Goal: Task Accomplishment & Management: Use online tool/utility

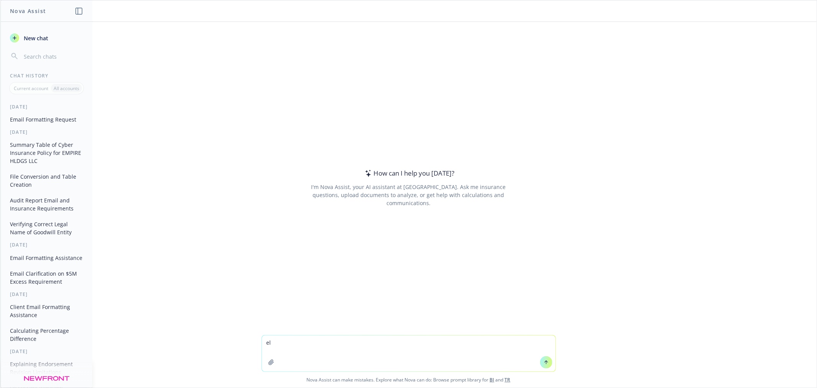
type textarea "e"
type textarea "help me write a short email to co-worker who is having surgery to let her know …"
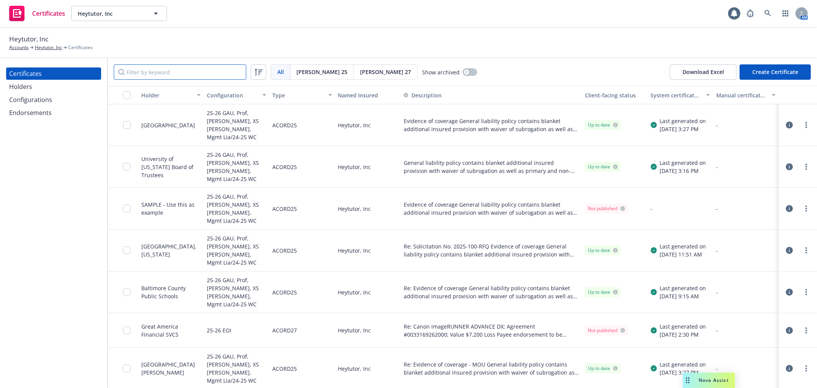
click at [184, 66] on input "Filter by keyword" at bounding box center [180, 71] width 133 height 15
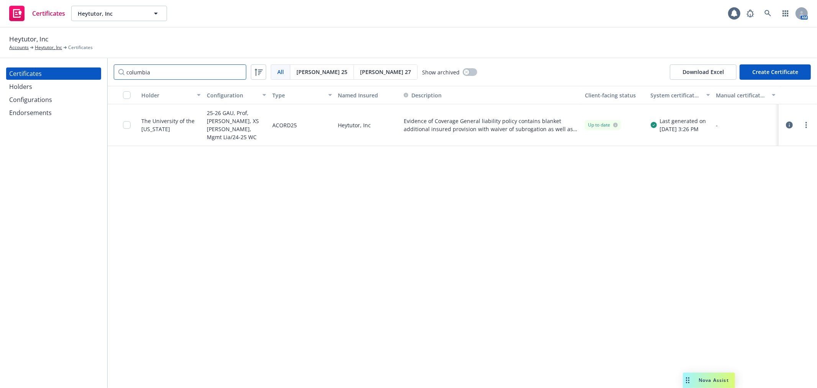
type input "columbia"
click at [67, 85] on div "Holders" at bounding box center [53, 86] width 89 height 12
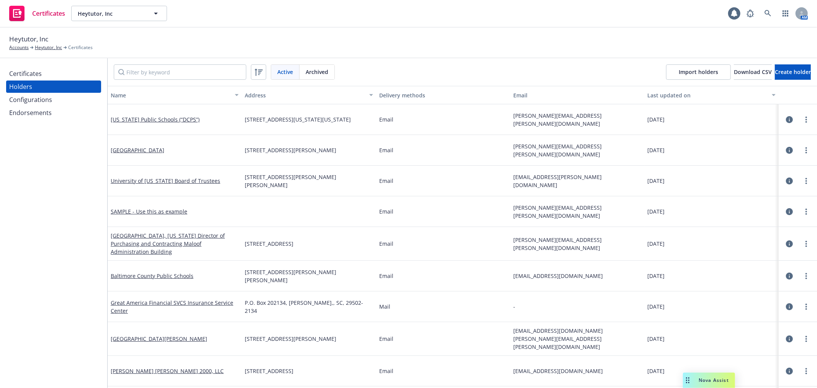
click at [77, 75] on div "Certificates" at bounding box center [53, 73] width 89 height 12
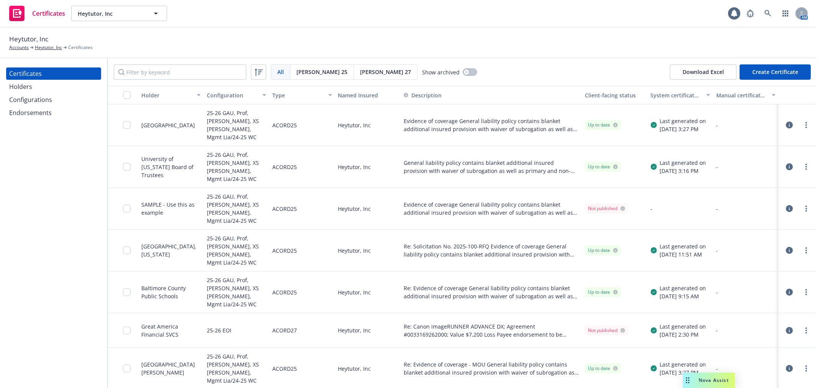
click at [75, 87] on div "Holders" at bounding box center [53, 86] width 89 height 12
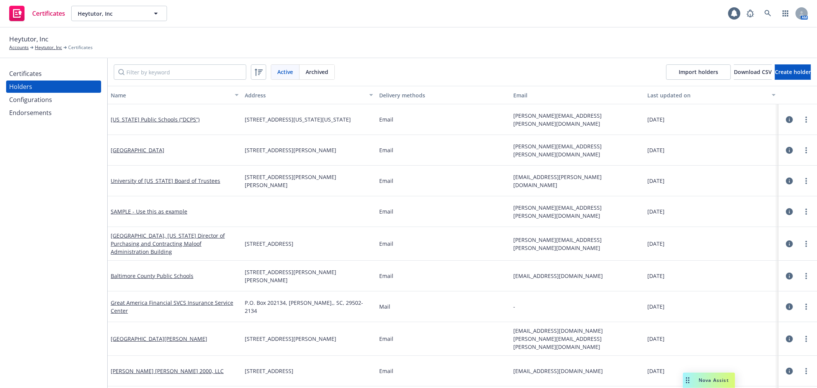
click at [74, 73] on div "Certificates" at bounding box center [53, 73] width 89 height 12
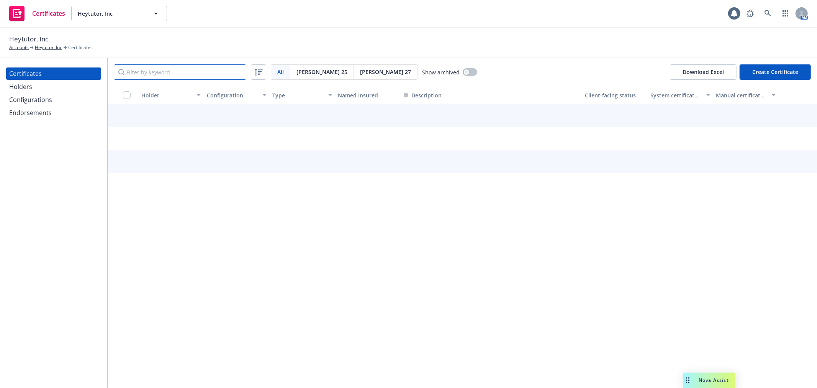
click at [172, 70] on input "Filter by keyword" at bounding box center [180, 71] width 133 height 15
type input "d"
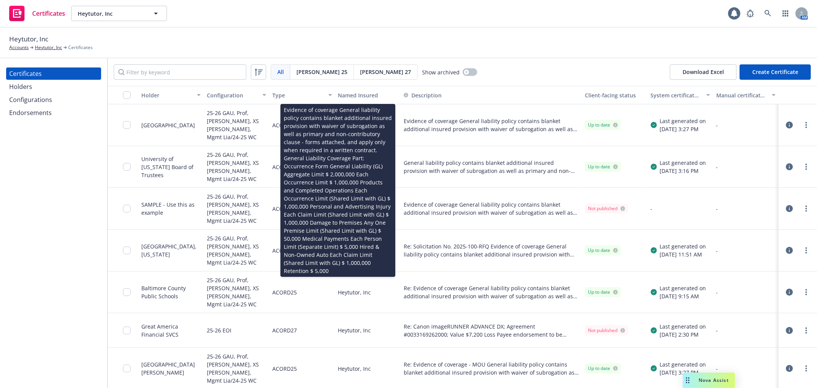
click at [503, 200] on span "Evidence of coverage General liability policy contains blanket additional insur…" at bounding box center [491, 208] width 175 height 16
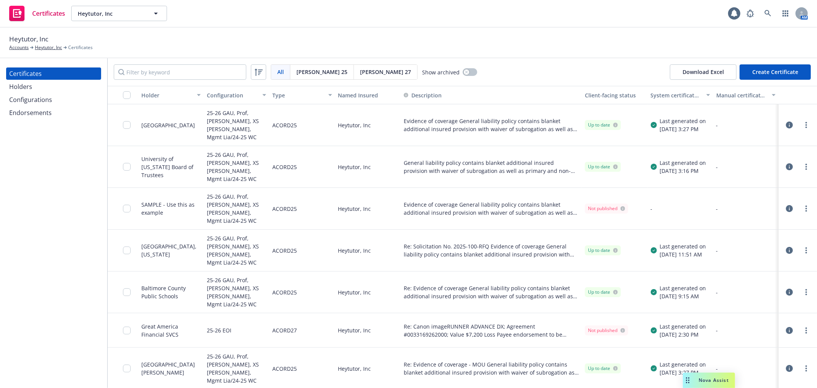
click at [513, 200] on span "Evidence of coverage General liability policy contains blanket additional insur…" at bounding box center [491, 208] width 175 height 16
click at [786, 205] on icon "button" at bounding box center [789, 208] width 7 height 7
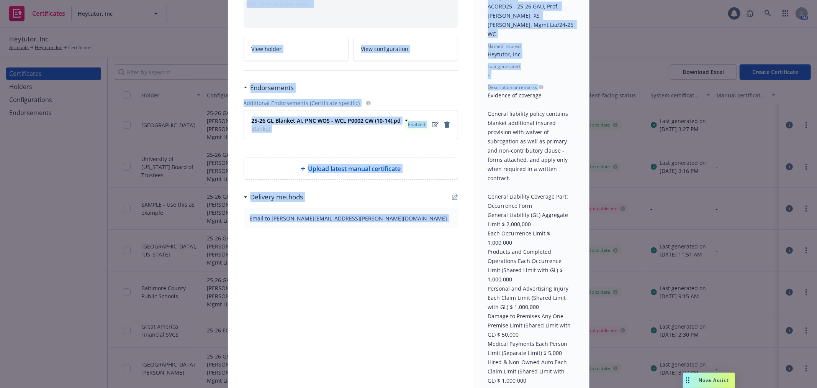
scroll to position [162, 0]
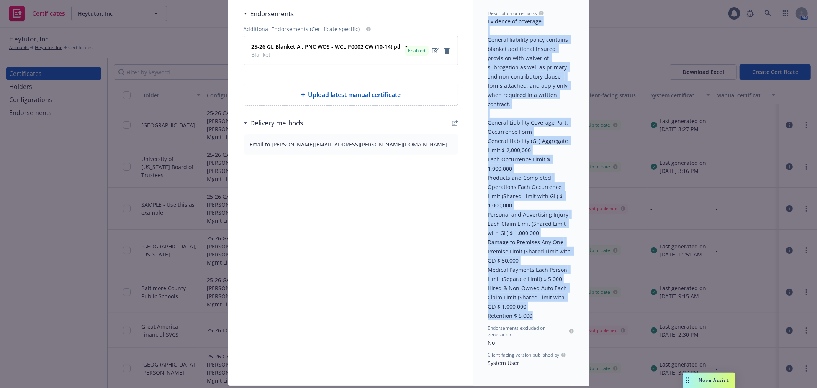
drag, startPoint x: 485, startPoint y: 123, endPoint x: 547, endPoint y: 258, distance: 148.6
click at [548, 289] on div "Description or remarks Evidence of coverage General liability policy contains b…" at bounding box center [531, 165] width 86 height 310
copy span "Evidence of coverage General liability policy contains blanket additional insur…"
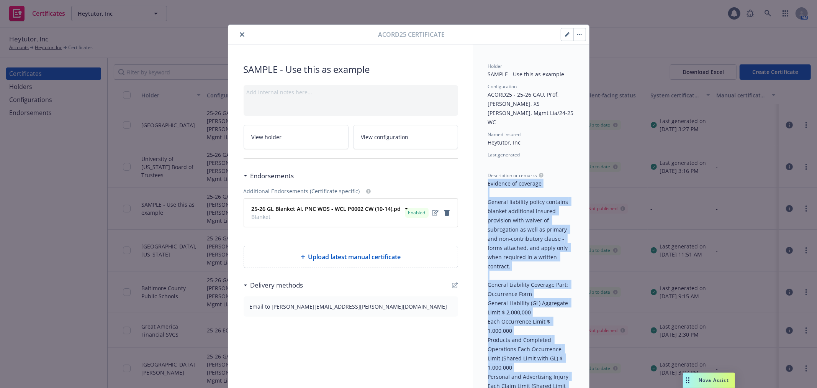
click at [240, 34] on icon "close" at bounding box center [242, 34] width 5 height 5
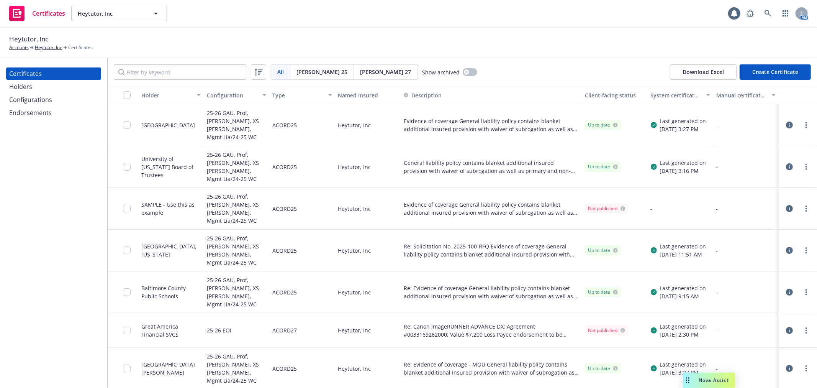
click at [764, 70] on button "Create Certificate" at bounding box center [775, 71] width 71 height 15
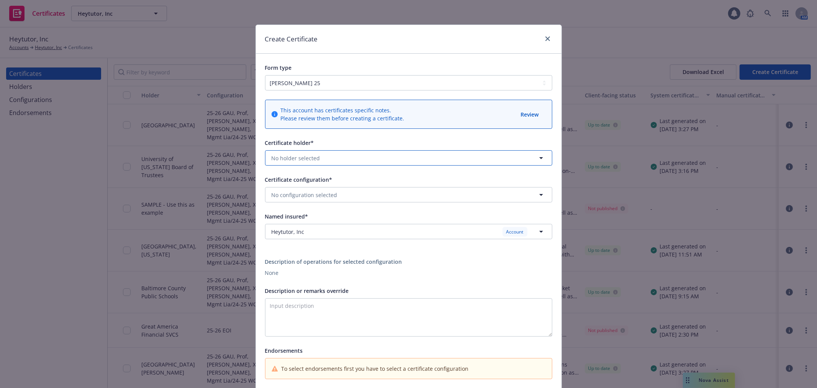
click at [320, 159] on button "No holder selected" at bounding box center [408, 157] width 287 height 15
type input "d"
type input "columb"
click at [334, 179] on strong "District of Columbia Public Schools (“DCPS”)" at bounding box center [318, 179] width 91 height 7
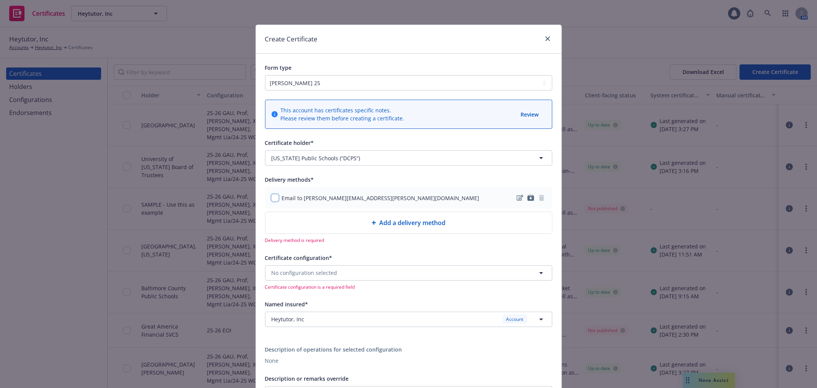
click at [271, 199] on input "checkbox" at bounding box center [275, 198] width 8 height 8
checkbox input "true"
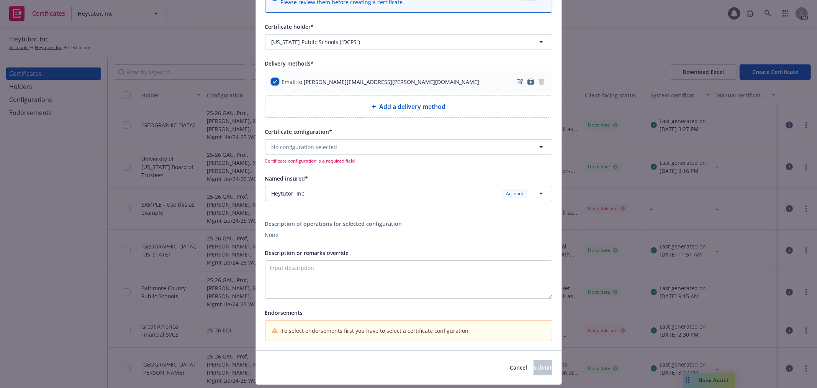
scroll to position [128, 0]
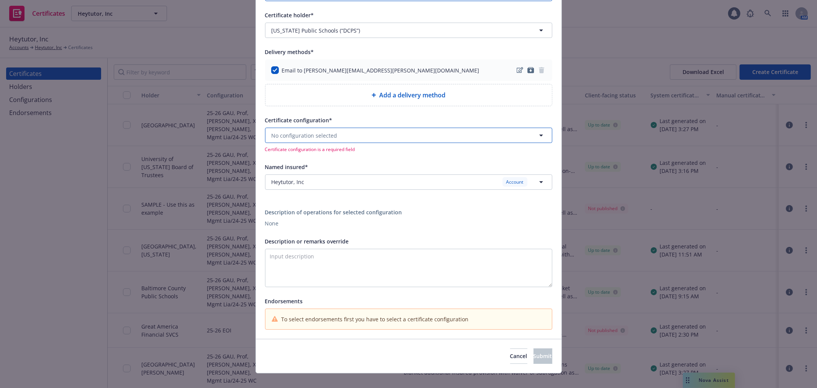
click at [350, 136] on button "No configuration selected" at bounding box center [408, 135] width 287 height 15
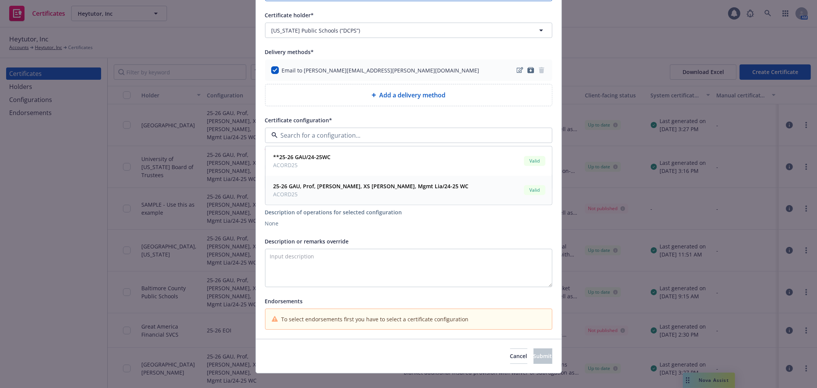
click at [377, 187] on strong "25-26 GAU, Prof, SAM, XS SAM, Mgmt Lia/24-25 WC" at bounding box center [370, 185] width 195 height 7
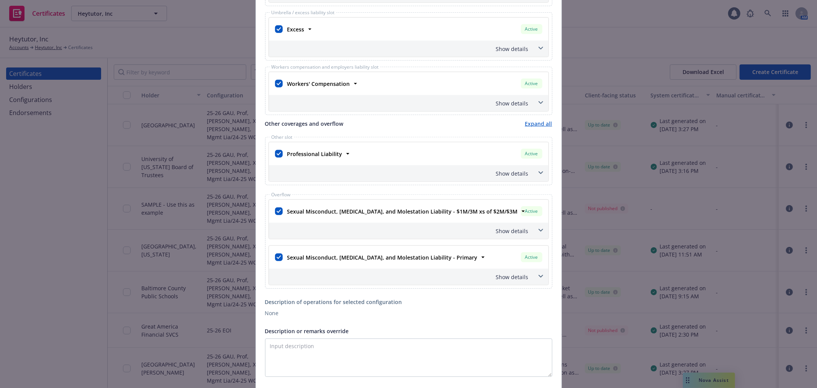
scroll to position [553, 0]
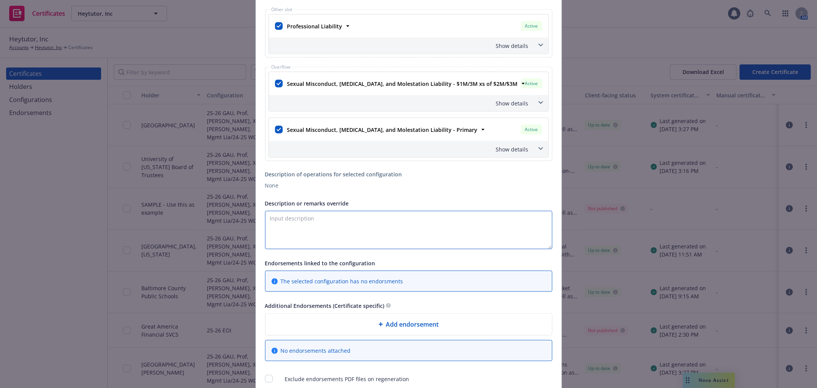
click at [326, 235] on textarea "Description or remarks override" at bounding box center [408, 230] width 287 height 38
paste textarea "Evidence of coverage General liability policy contains blanket additional insur…"
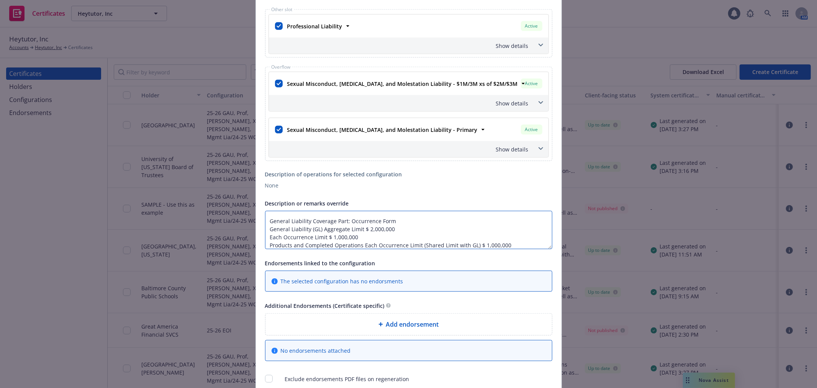
scroll to position [0, 0]
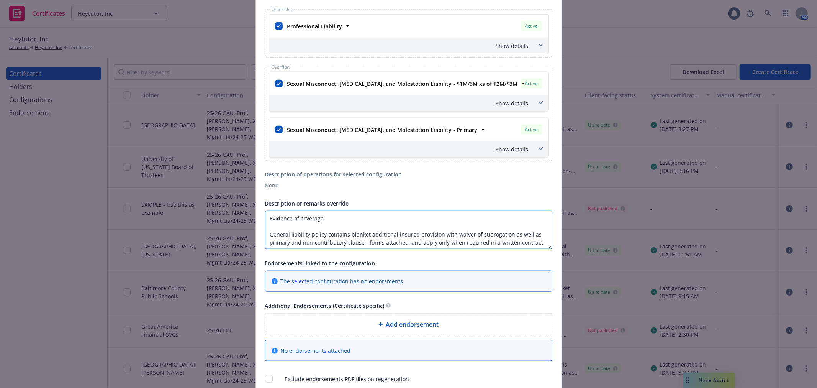
click at [338, 223] on textarea "Evidence of coverage General liability policy contains blanket additional insur…" at bounding box center [408, 230] width 287 height 38
paste textarea "DCPS School Program Provider Agreement"
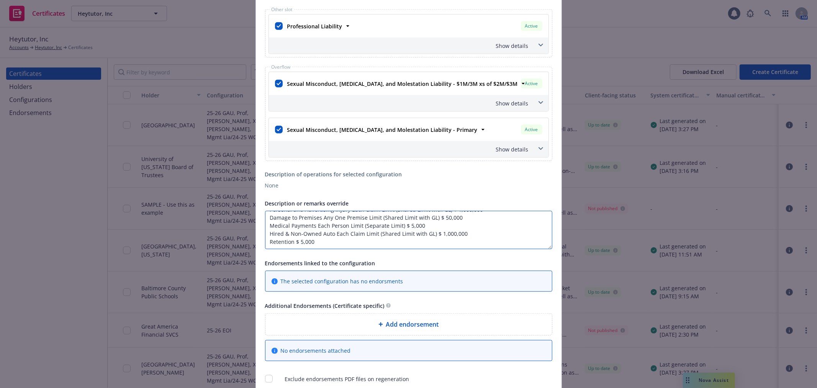
type textarea "Evidence of coverage for DCPS School Program Provider Agreement General liabili…"
click at [400, 332] on div "Add endorsement" at bounding box center [408, 323] width 287 height 21
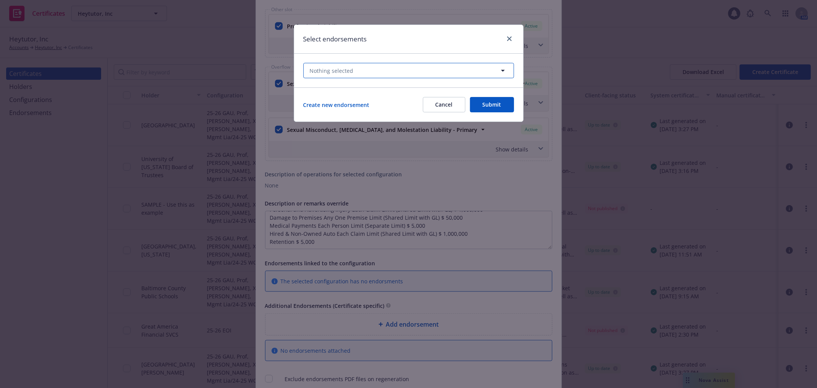
drag, startPoint x: 390, startPoint y: 70, endPoint x: 391, endPoint y: 74, distance: 4.0
click at [391, 70] on button "Nothing selected" at bounding box center [408, 70] width 211 height 15
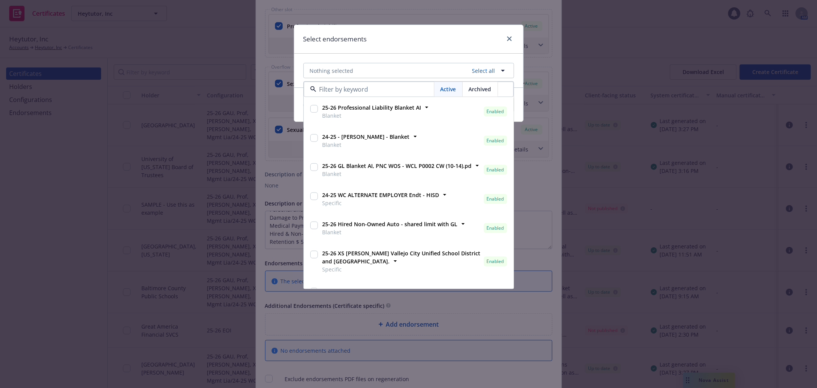
click at [315, 169] on input "checkbox" at bounding box center [314, 167] width 8 height 8
checkbox input "true"
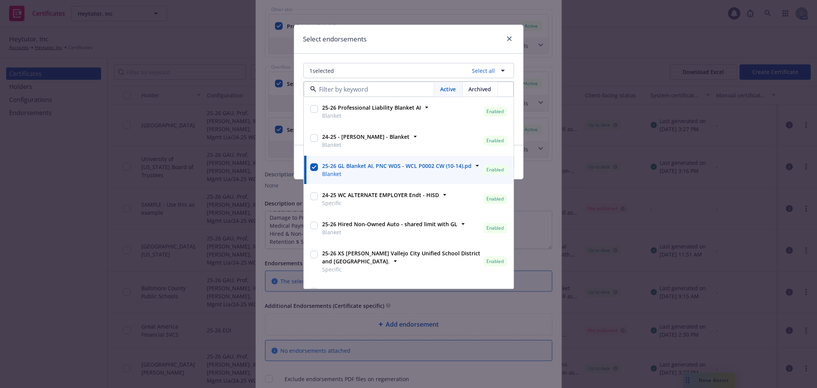
click at [312, 224] on input "checkbox" at bounding box center [314, 225] width 8 height 8
checkbox input "true"
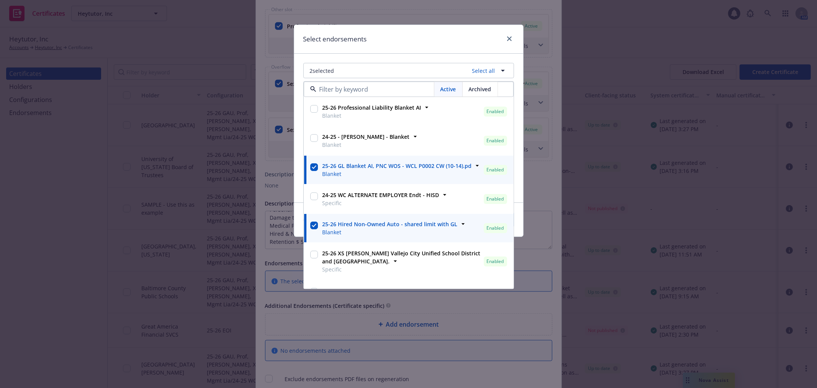
drag, startPoint x: 440, startPoint y: 43, endPoint x: 460, endPoint y: 59, distance: 25.6
click at [441, 43] on div "Select endorsements" at bounding box center [408, 39] width 229 height 29
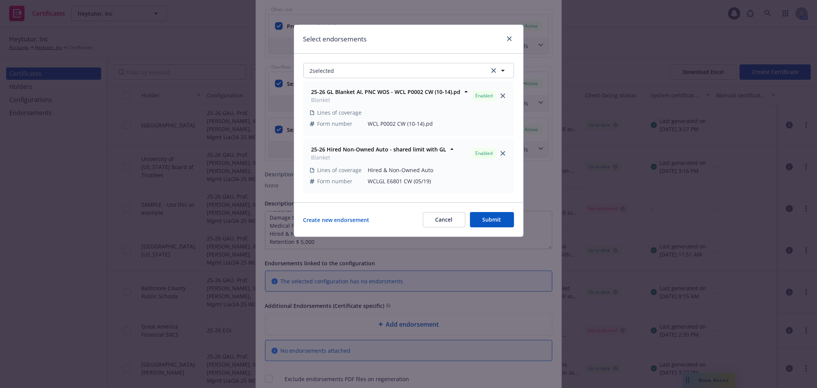
click at [493, 216] on button "Submit" at bounding box center [492, 219] width 44 height 15
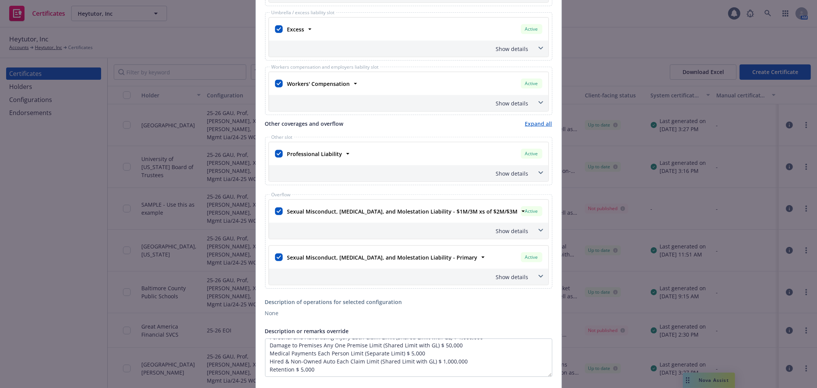
scroll to position [659, 0]
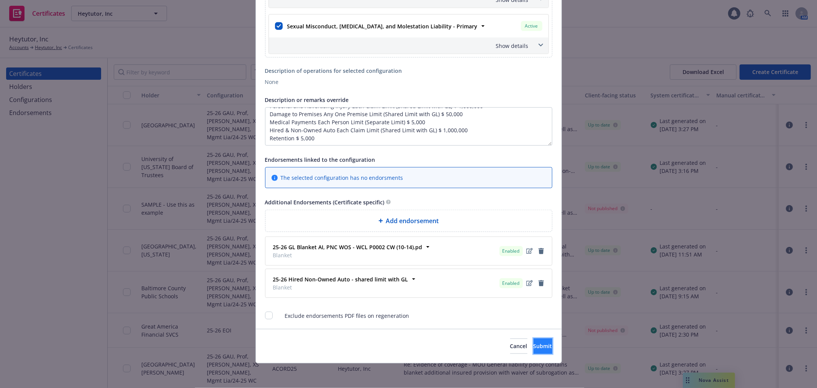
click at [536, 349] on span "Submit" at bounding box center [543, 345] width 19 height 7
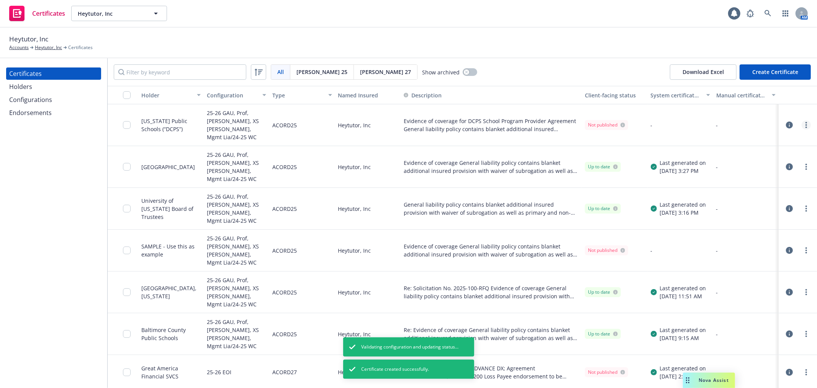
click at [806, 124] on circle "more" at bounding box center [807, 125] width 2 height 2
click at [757, 172] on link "Regenerate" at bounding box center [743, 167] width 123 height 15
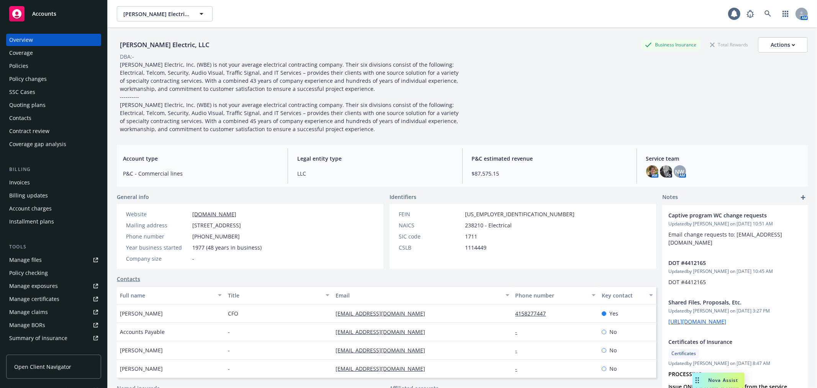
click at [76, 15] on div "Accounts" at bounding box center [53, 13] width 89 height 15
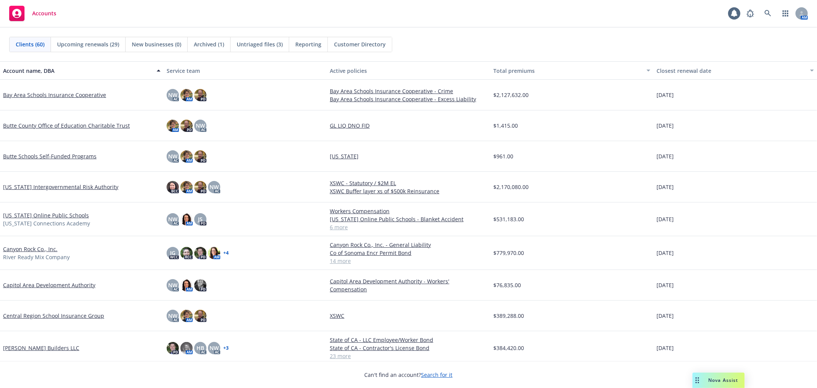
click at [259, 44] on span "Untriaged files (3)" at bounding box center [260, 44] width 46 height 8
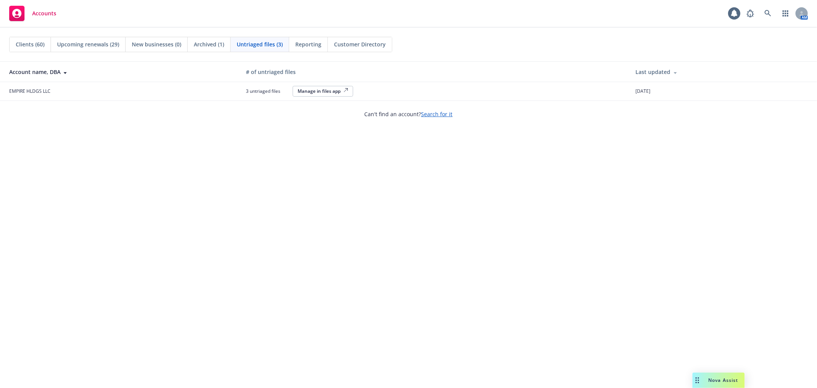
click at [321, 88] on div "Manage in files app" at bounding box center [323, 91] width 51 height 7
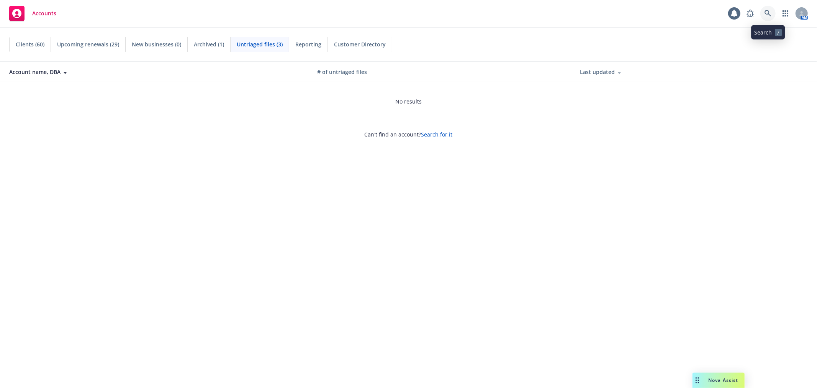
click at [774, 14] on link at bounding box center [767, 13] width 15 height 15
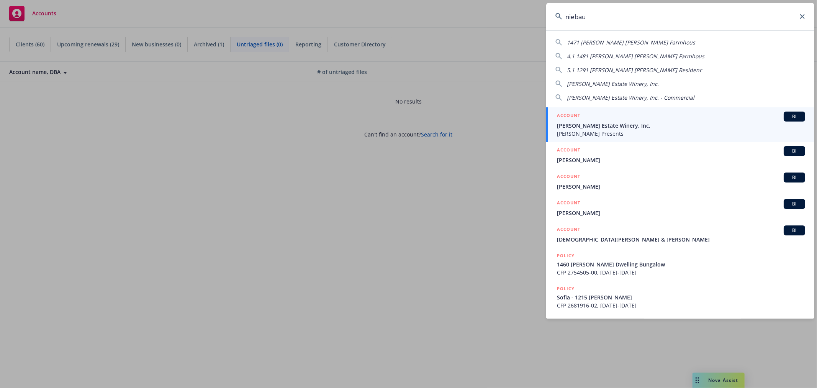
type input "niebau"
click at [594, 130] on span "Francis Ford Coppola Presents" at bounding box center [681, 133] width 248 height 8
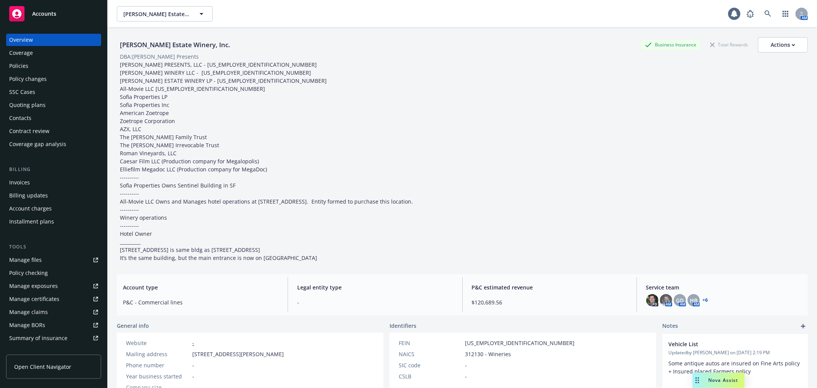
click at [58, 272] on div "Policy checking" at bounding box center [53, 273] width 89 height 12
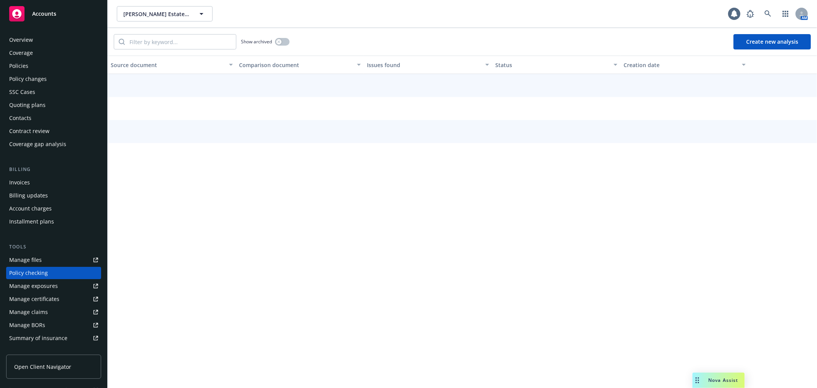
scroll to position [66, 0]
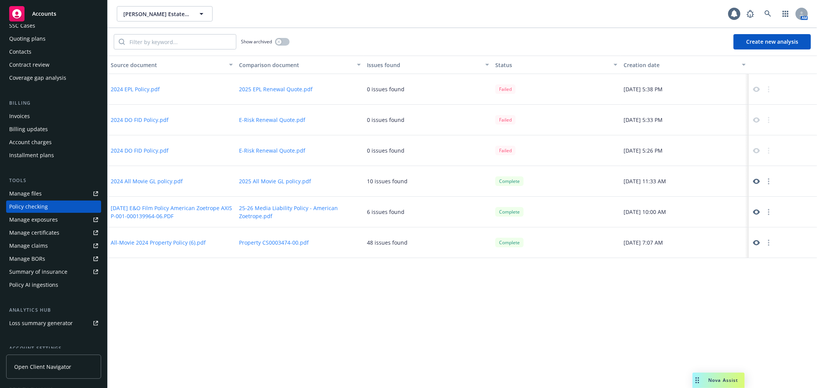
click at [269, 151] on button "E-Risk Renewal Quote.pdf" at bounding box center [272, 150] width 66 height 8
click at [766, 14] on icon at bounding box center [768, 13] width 7 height 7
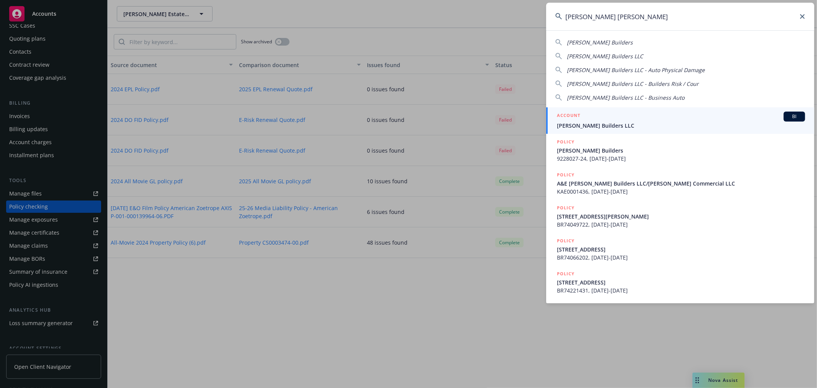
type input "christopherson bui"
click at [622, 126] on span "Christopherson Builders LLC" at bounding box center [681, 125] width 248 height 8
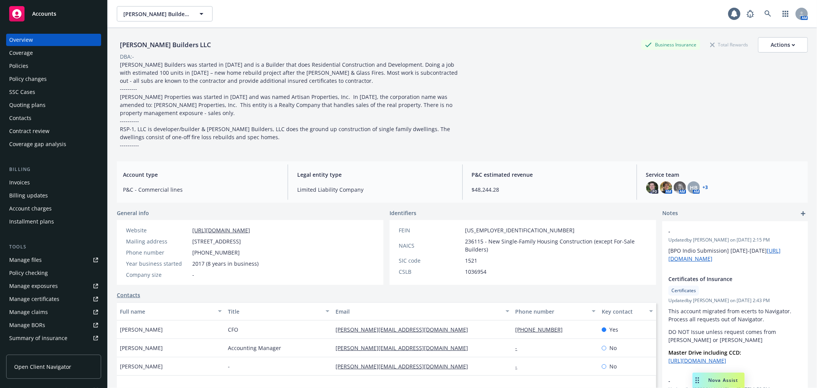
click at [63, 66] on div "Policies" at bounding box center [53, 66] width 89 height 12
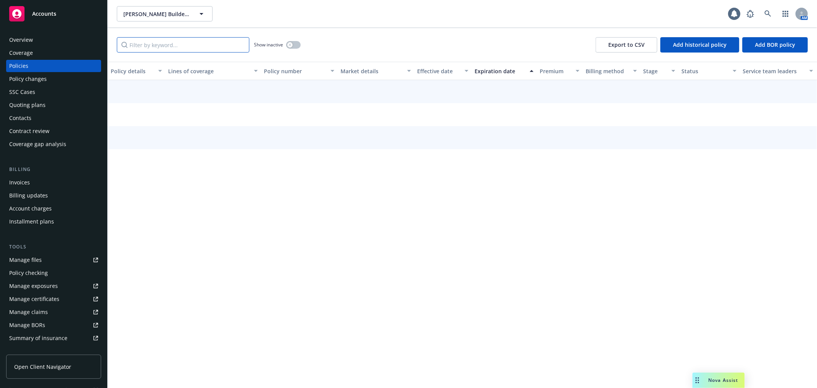
click at [164, 41] on input "Filter by keyword..." at bounding box center [183, 44] width 133 height 15
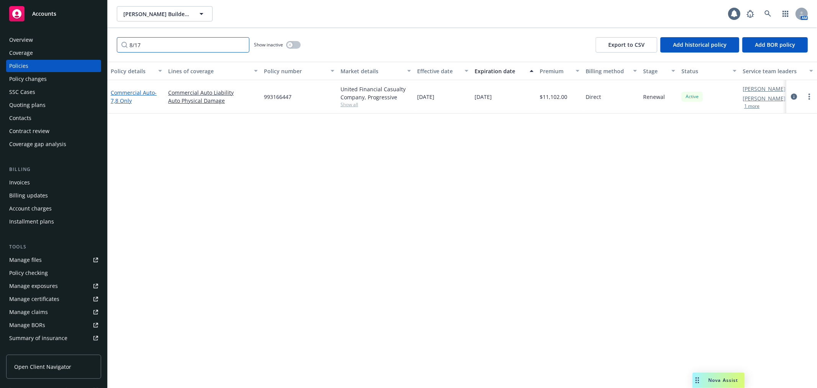
type input "8/17"
click at [140, 91] on link "Commercial Auto - 7,8 Only" at bounding box center [134, 96] width 46 height 15
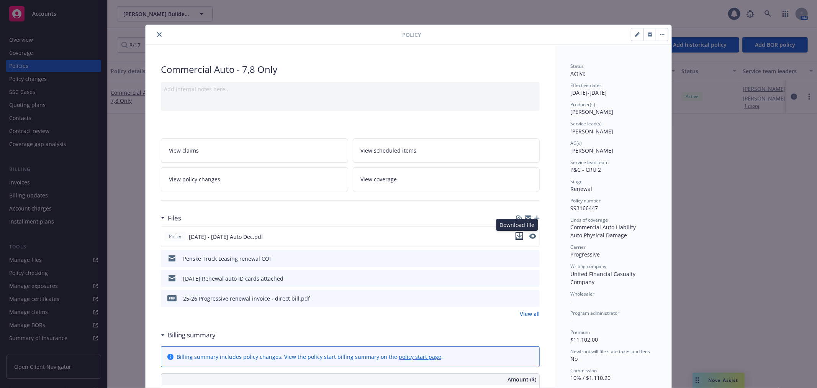
click at [517, 235] on icon "download file" at bounding box center [519, 235] width 5 height 5
click at [155, 31] on button "close" at bounding box center [159, 34] width 9 height 9
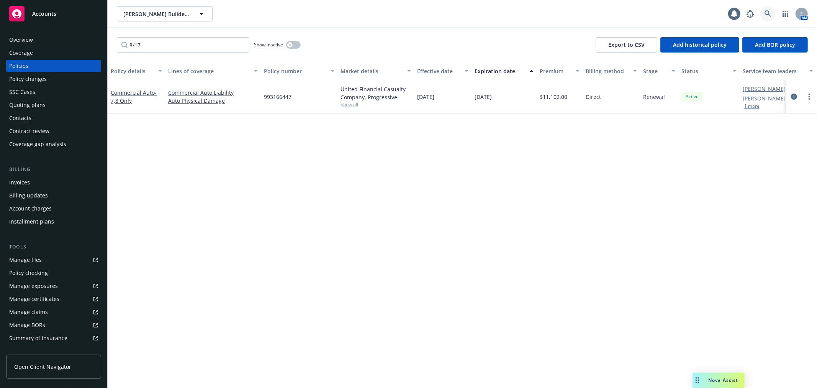
click at [766, 13] on icon at bounding box center [768, 13] width 7 height 7
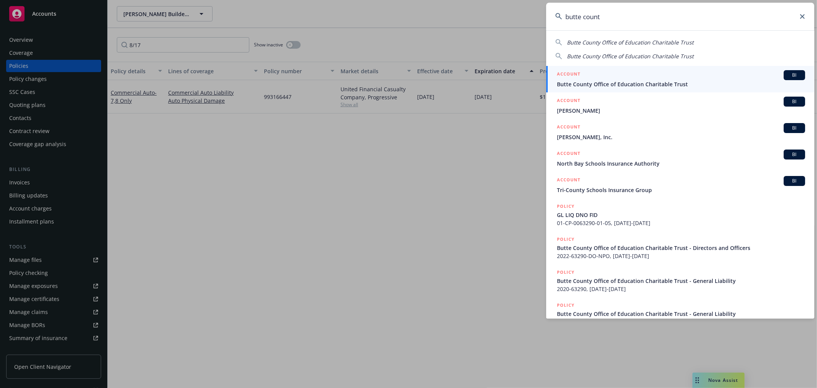
type input "butte count"
click at [600, 85] on span "Butte County Office of Education Charitable Trust" at bounding box center [681, 84] width 248 height 8
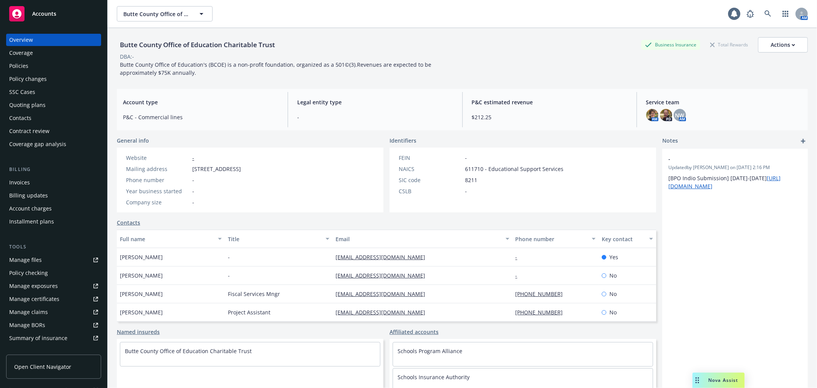
click at [48, 66] on div "Policies" at bounding box center [53, 66] width 89 height 12
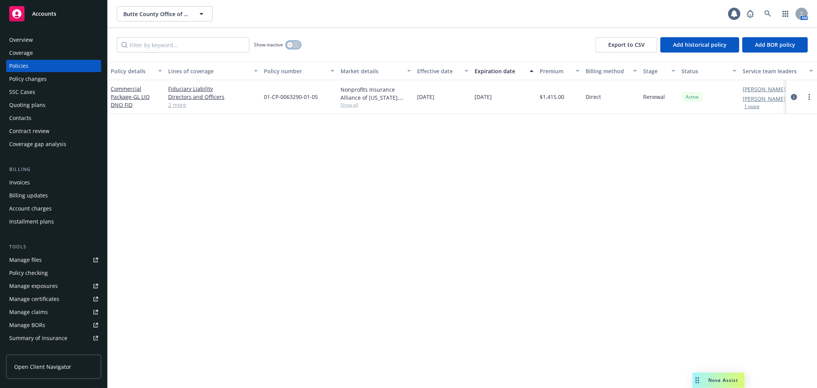
click at [290, 45] on icon "button" at bounding box center [289, 44] width 3 height 3
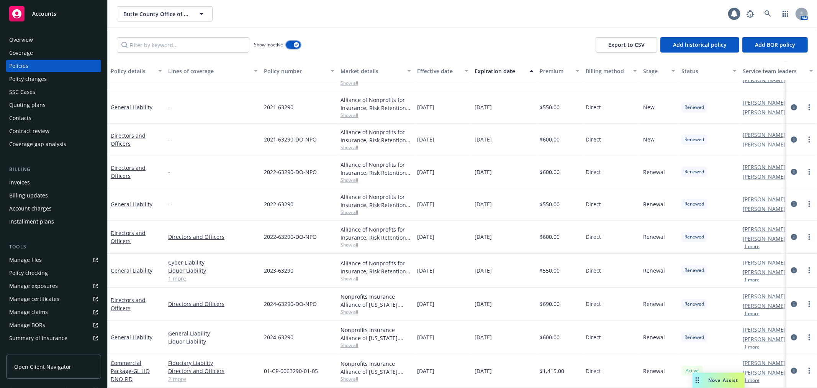
scroll to position [60, 0]
click at [766, 12] on icon at bounding box center [768, 13] width 7 height 7
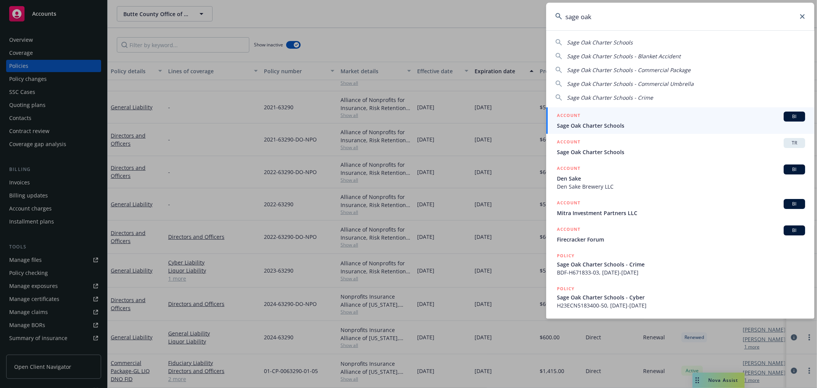
type input "sage oak"
click at [617, 119] on div "ACCOUNT BI" at bounding box center [681, 116] width 248 height 10
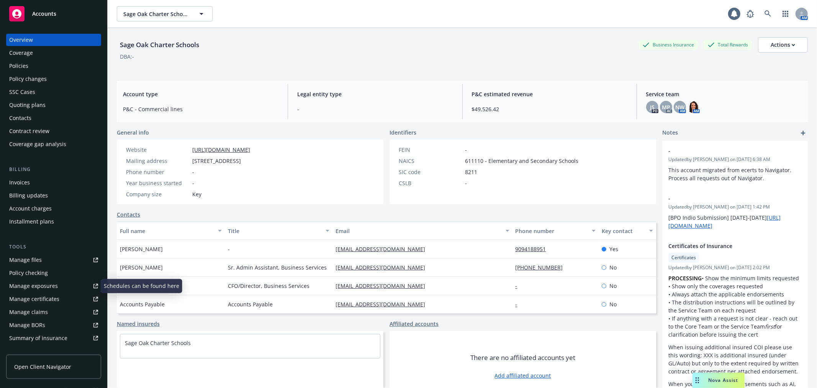
click at [56, 273] on div "Policy checking" at bounding box center [53, 273] width 89 height 12
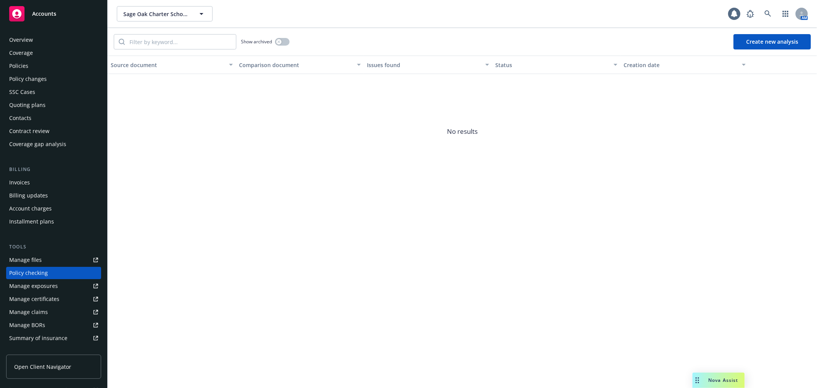
scroll to position [66, 0]
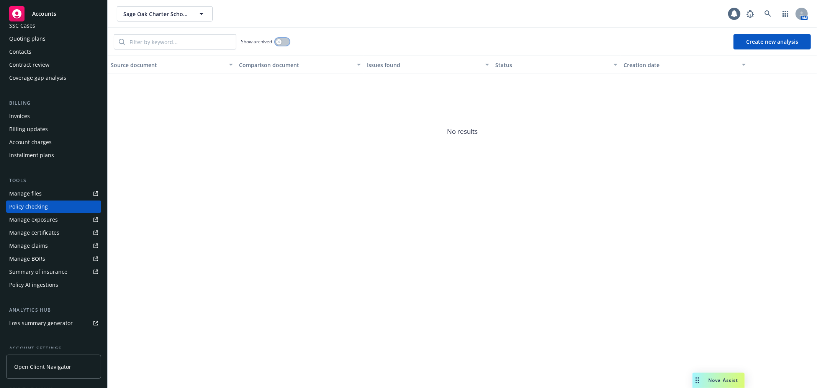
click at [278, 41] on icon "button" at bounding box center [278, 41] width 3 height 3
click at [278, 40] on button "button" at bounding box center [282, 42] width 15 height 8
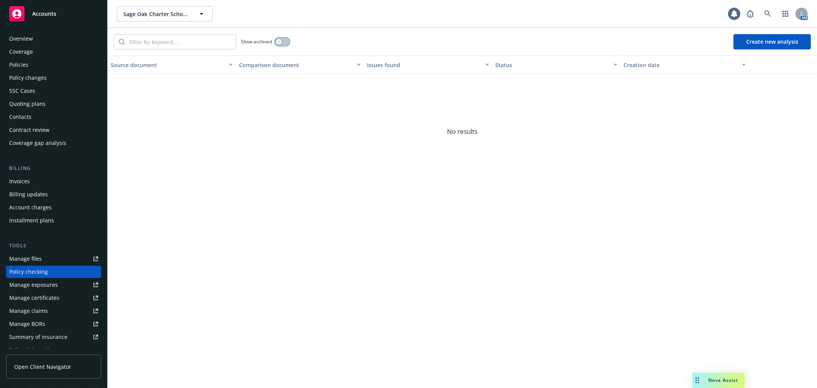
scroll to position [0, 0]
click at [44, 63] on div "Policies" at bounding box center [53, 66] width 89 height 12
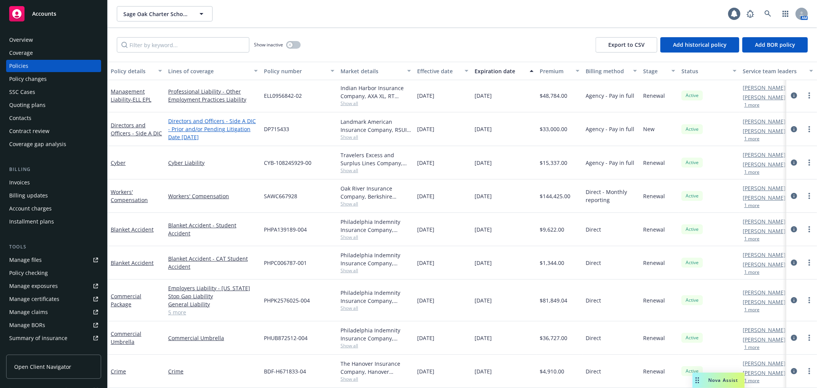
scroll to position [8, 0]
click at [117, 367] on link "Crime" at bounding box center [118, 370] width 15 height 7
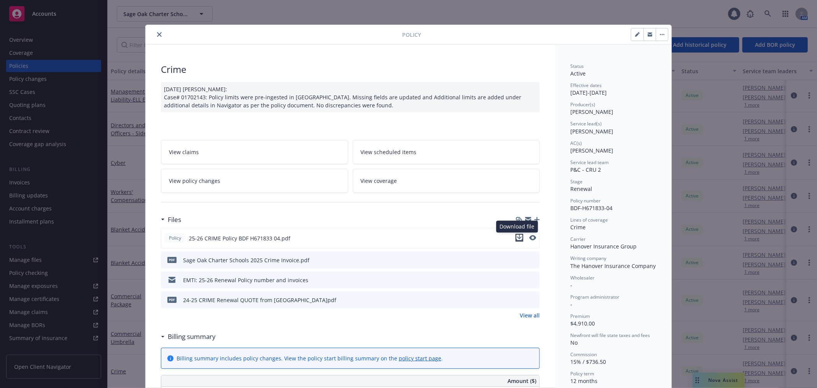
click at [519, 238] on icon "download file" at bounding box center [519, 237] width 6 height 6
click at [157, 34] on icon "close" at bounding box center [159, 34] width 5 height 5
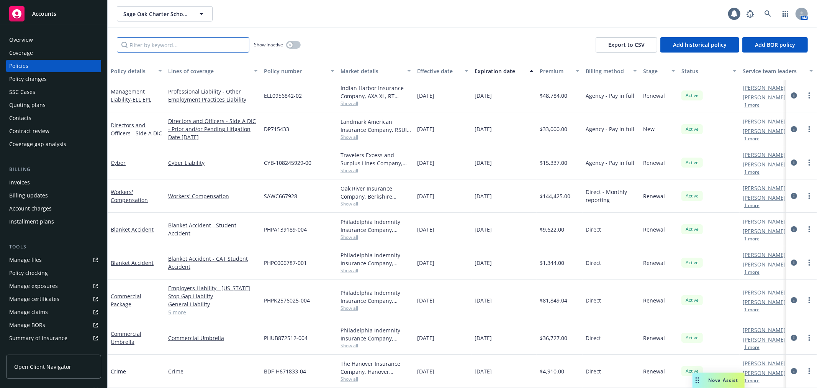
click at [151, 43] on input "Filter by keyword..." at bounding box center [183, 44] width 133 height 15
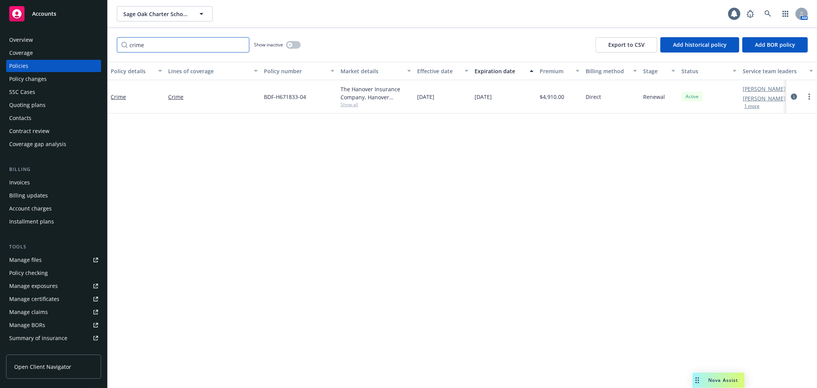
type input "crime"
click at [298, 44] on button "button" at bounding box center [293, 45] width 15 height 8
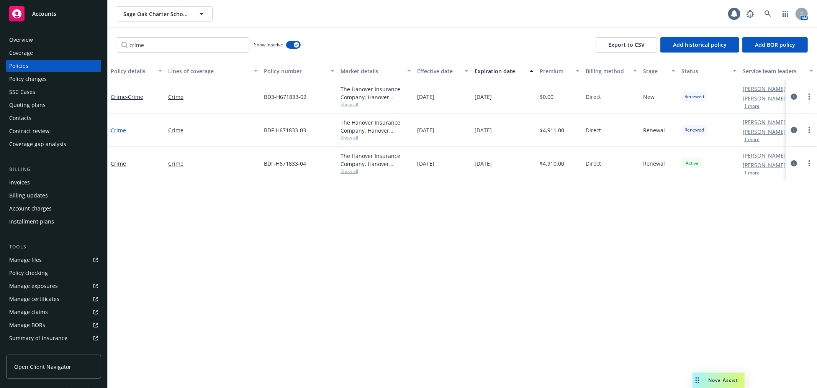
click at [120, 128] on link "Crime" at bounding box center [118, 129] width 15 height 7
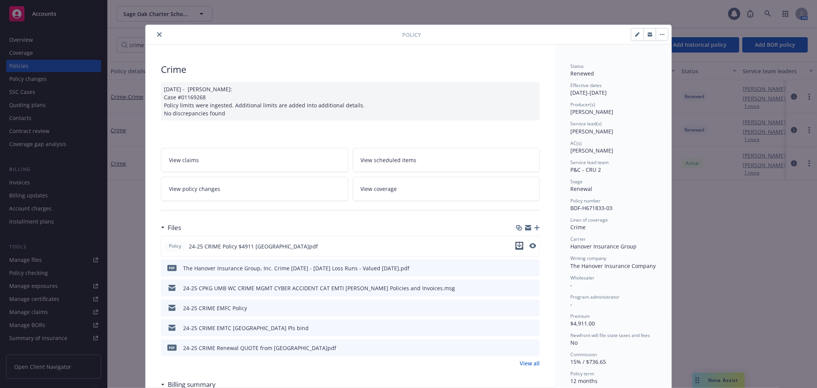
click at [518, 246] on icon "download file" at bounding box center [519, 245] width 6 height 6
click at [158, 34] on icon "close" at bounding box center [159, 34] width 5 height 5
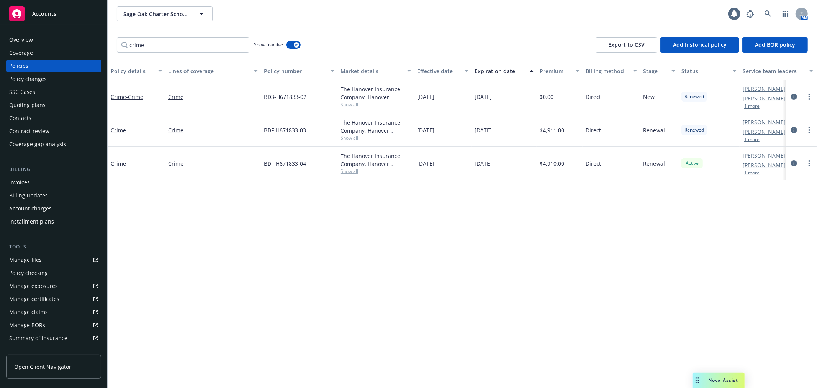
click at [69, 269] on div "Policy checking" at bounding box center [53, 273] width 89 height 12
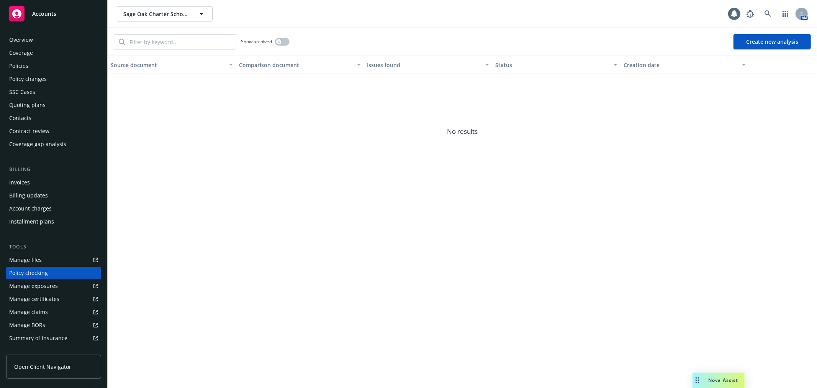
scroll to position [66, 0]
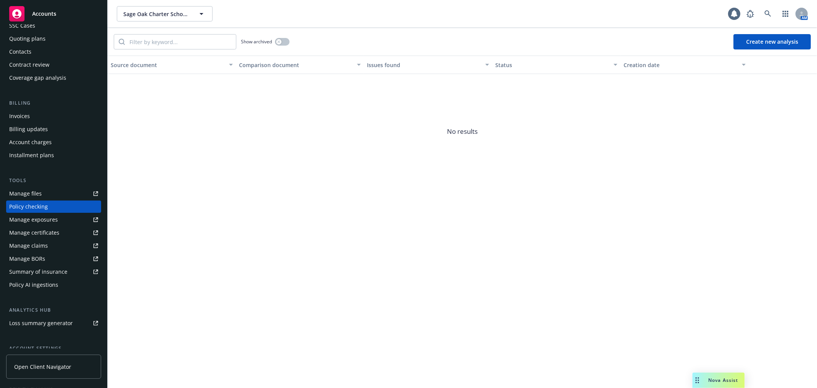
click at [789, 45] on button "Create new analysis" at bounding box center [772, 41] width 77 height 15
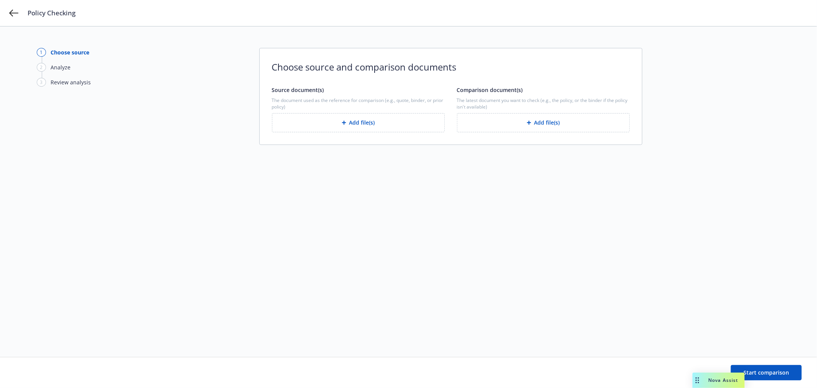
click at [412, 124] on button "Add file(s)" at bounding box center [358, 122] width 173 height 19
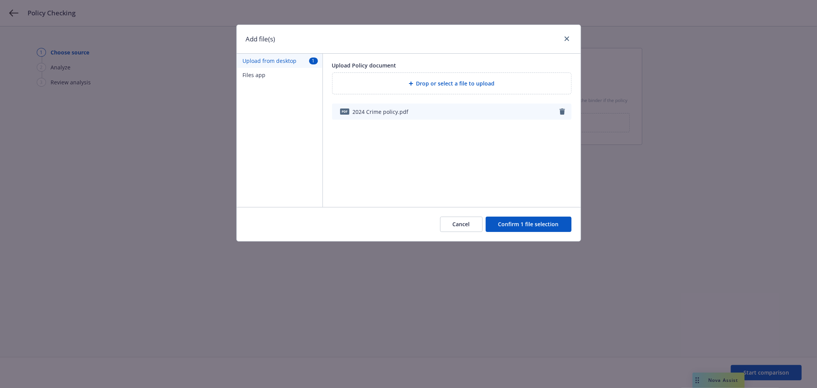
click at [535, 224] on button "Confirm 1 file selection" at bounding box center [529, 223] width 86 height 15
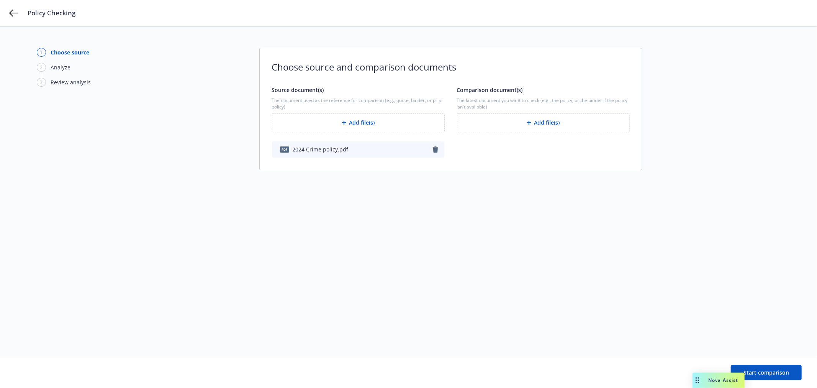
click at [548, 125] on button "Add file(s)" at bounding box center [543, 122] width 173 height 19
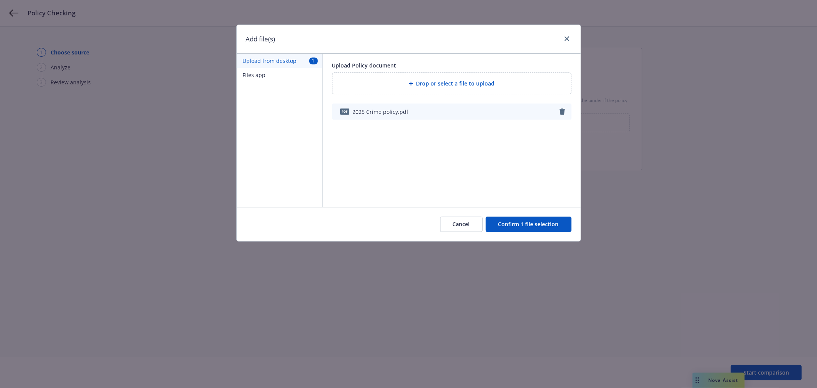
click at [539, 228] on button "Confirm 1 file selection" at bounding box center [529, 223] width 86 height 15
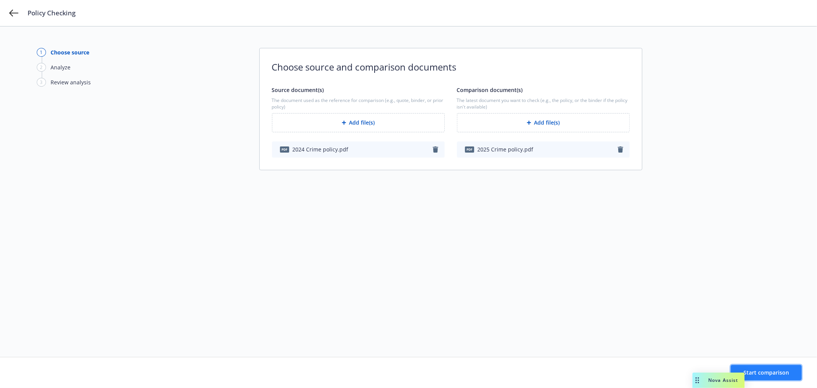
click at [770, 373] on span "Start comparison" at bounding box center [766, 371] width 46 height 7
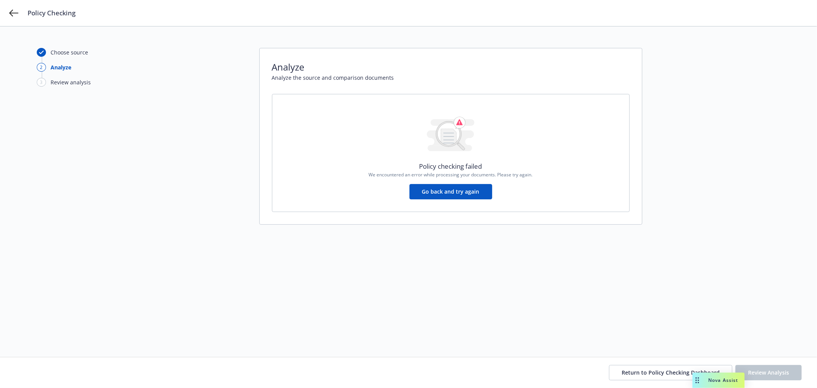
click at [469, 194] on button "Go back and try again" at bounding box center [450, 191] width 83 height 15
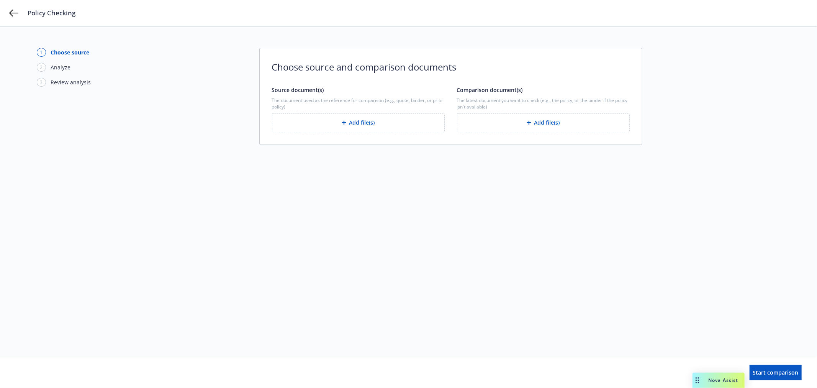
click at [343, 129] on button "Add file(s)" at bounding box center [358, 122] width 173 height 19
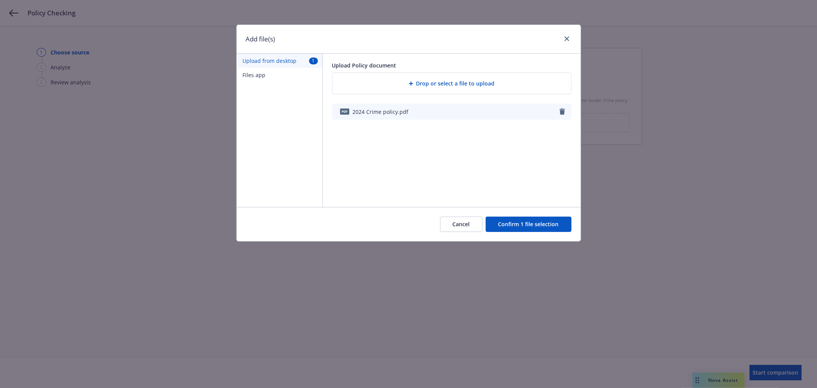
click at [524, 223] on button "Confirm 1 file selection" at bounding box center [529, 223] width 86 height 15
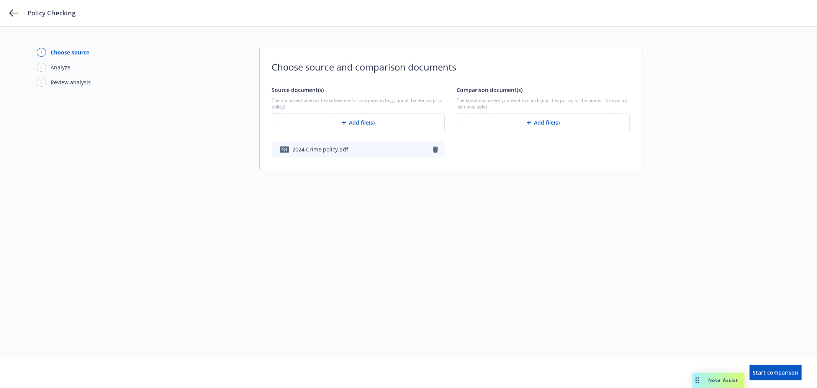
click at [561, 117] on button "Add file(s)" at bounding box center [543, 122] width 173 height 19
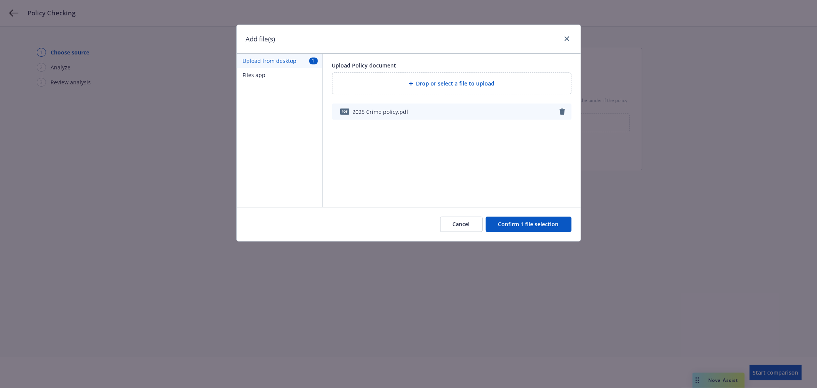
click at [528, 218] on button "Confirm 1 file selection" at bounding box center [529, 223] width 86 height 15
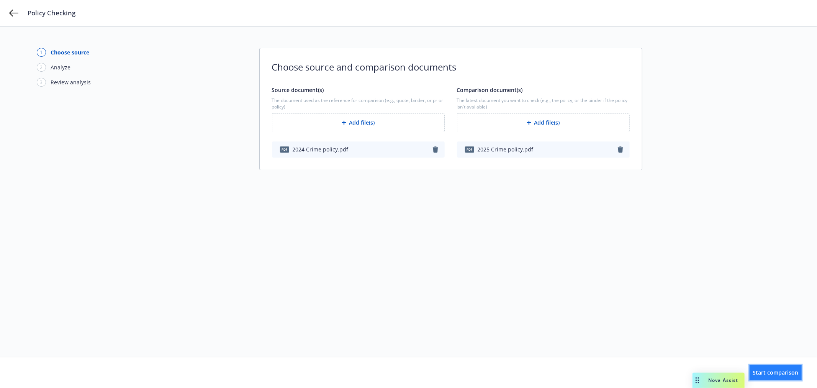
click at [768, 374] on span "Start comparison" at bounding box center [776, 371] width 46 height 7
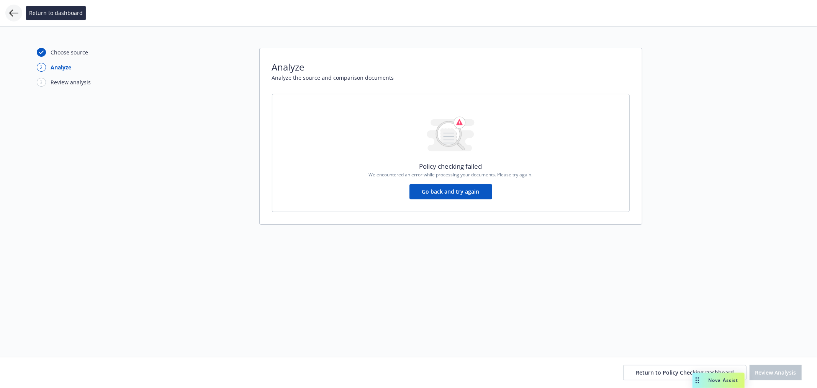
click at [10, 14] on icon at bounding box center [13, 13] width 9 height 7
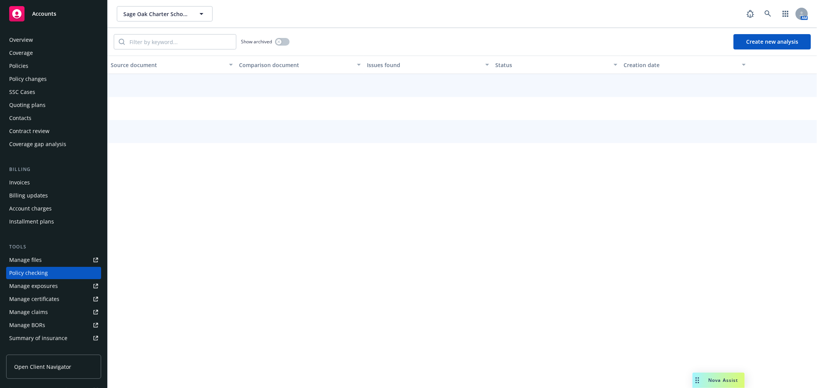
scroll to position [66, 0]
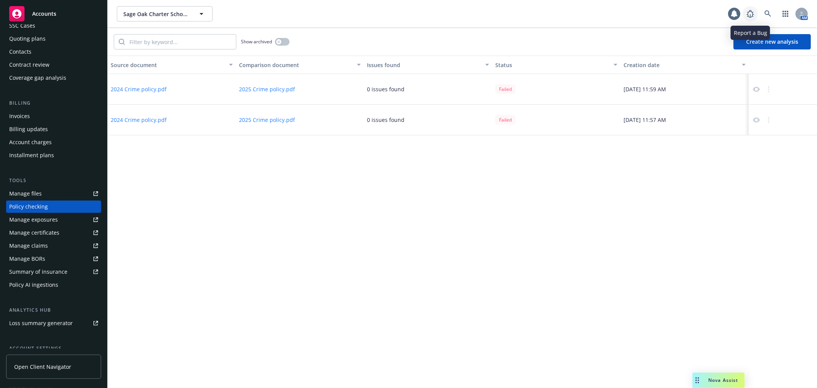
click at [750, 13] on icon at bounding box center [750, 13] width 9 height 9
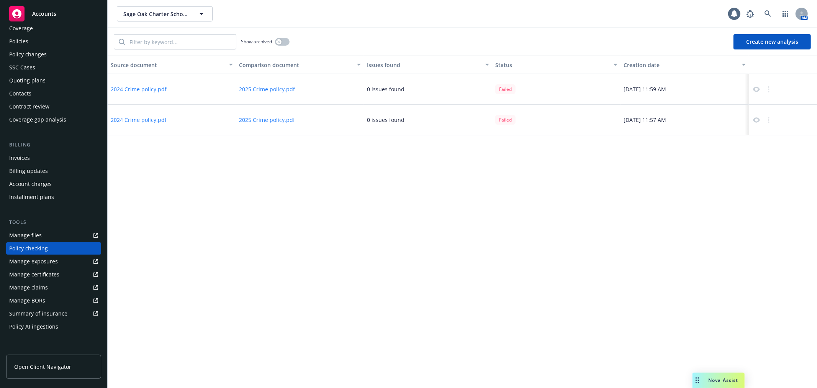
scroll to position [0, 0]
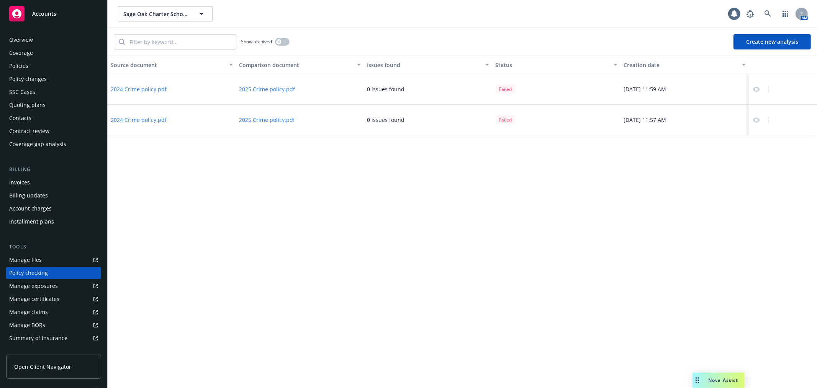
click at [34, 70] on div "Policies" at bounding box center [53, 66] width 89 height 12
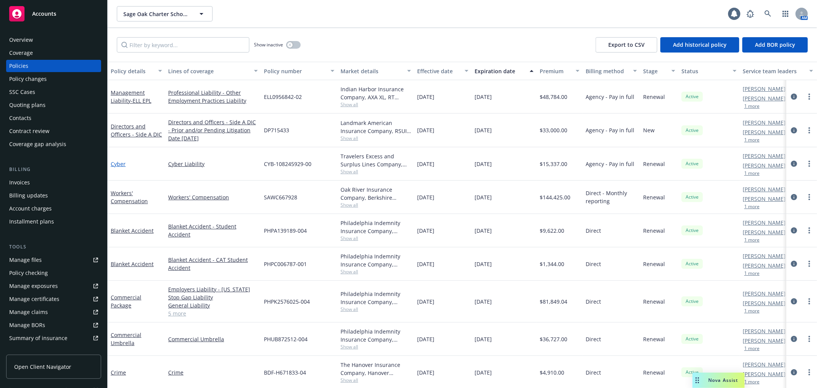
click at [118, 165] on link "Cyber" at bounding box center [118, 163] width 15 height 7
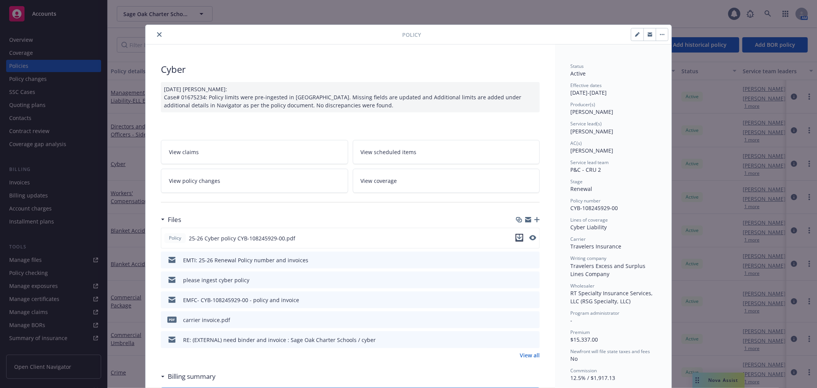
click at [517, 236] on icon "download file" at bounding box center [519, 236] width 5 height 5
click at [155, 31] on button "close" at bounding box center [159, 34] width 9 height 9
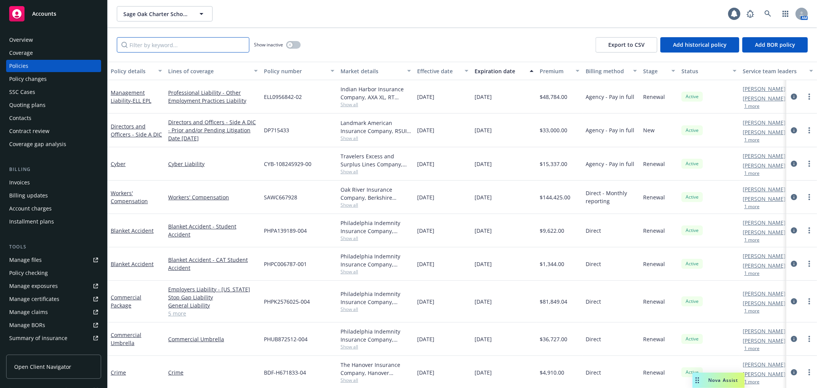
click at [147, 49] on input "Filter by keyword..." at bounding box center [183, 44] width 133 height 15
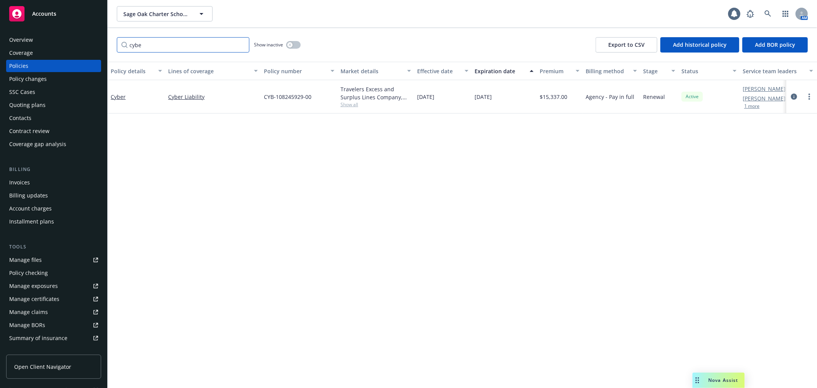
type input "cybe"
click at [293, 44] on button "button" at bounding box center [293, 45] width 15 height 8
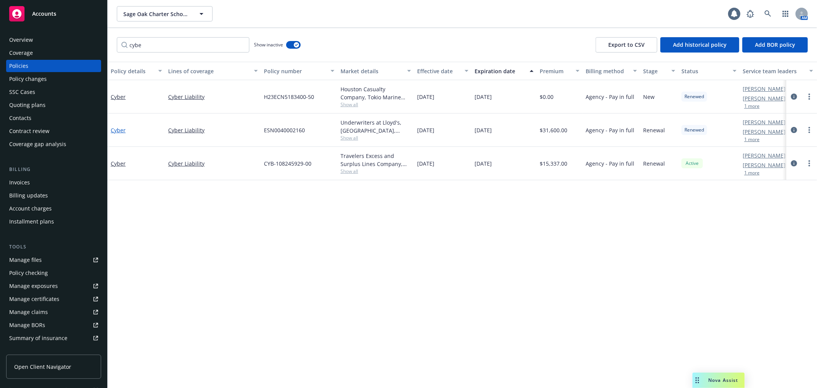
click at [114, 129] on link "Cyber" at bounding box center [118, 129] width 15 height 7
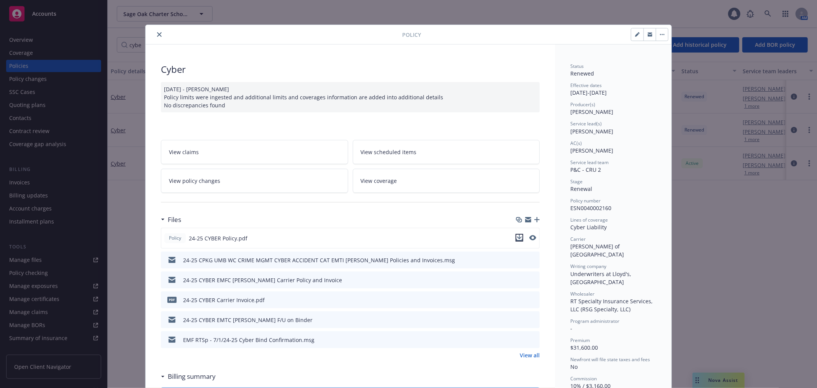
click at [516, 238] on icon "download file" at bounding box center [519, 237] width 6 height 6
click at [159, 36] on button "close" at bounding box center [159, 34] width 9 height 9
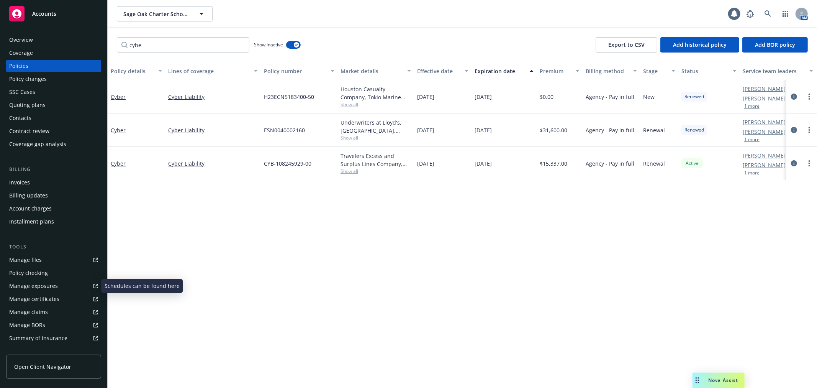
click at [59, 271] on div "Policy checking" at bounding box center [53, 273] width 89 height 12
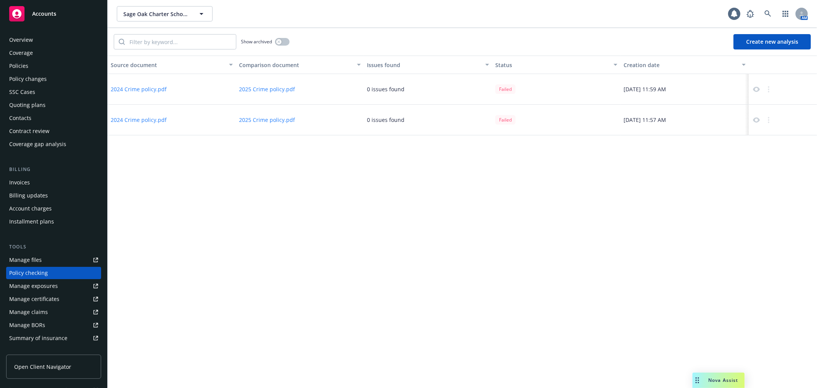
scroll to position [66, 0]
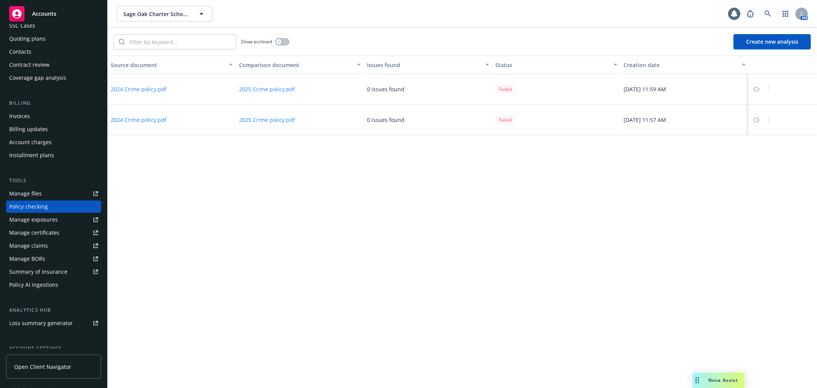
click at [768, 43] on button "Create new analysis" at bounding box center [772, 41] width 77 height 15
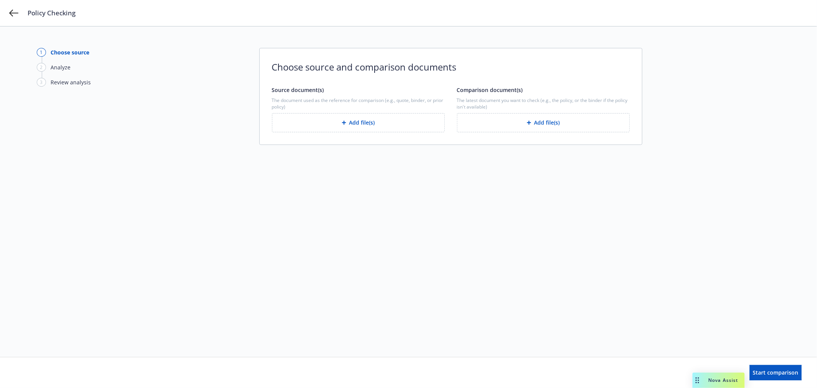
click at [363, 120] on button "Add file(s)" at bounding box center [358, 122] width 173 height 19
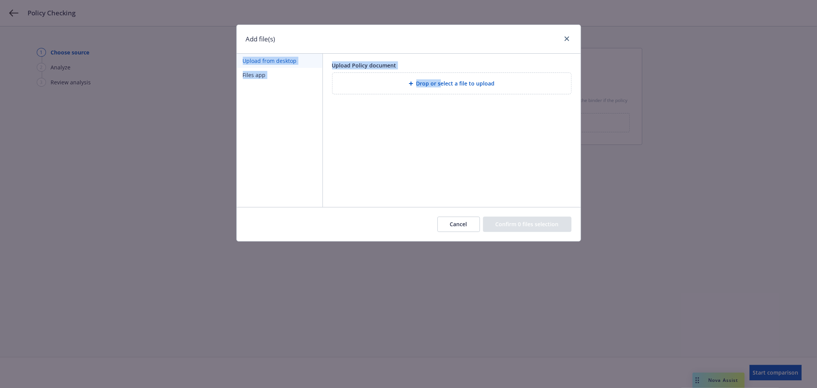
drag, startPoint x: 478, startPoint y: 67, endPoint x: 442, endPoint y: 80, distance: 38.5
click at [442, 80] on div "Add file(s) Upload from desktop Files app Upload Policy document Drop or select…" at bounding box center [408, 133] width 345 height 217
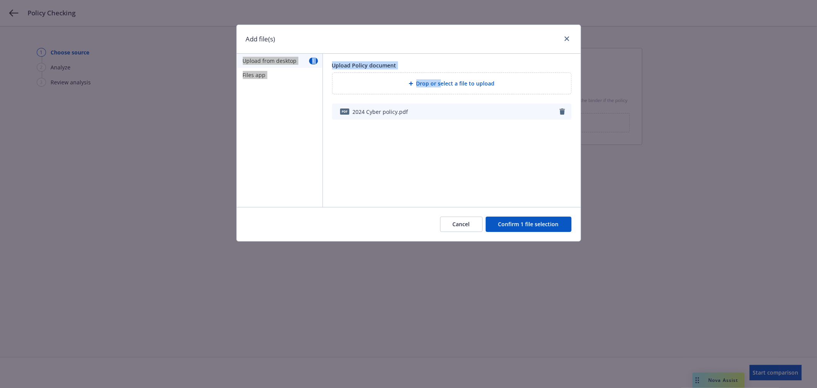
click at [535, 223] on button "Confirm 1 file selection" at bounding box center [529, 223] width 86 height 15
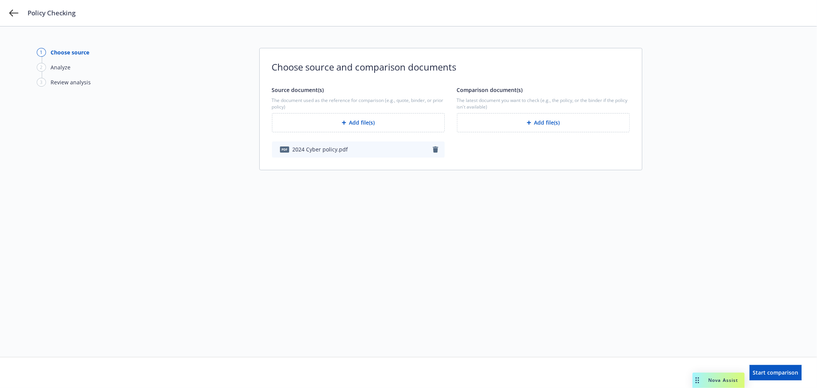
click at [546, 128] on button "Add file(s)" at bounding box center [543, 122] width 173 height 19
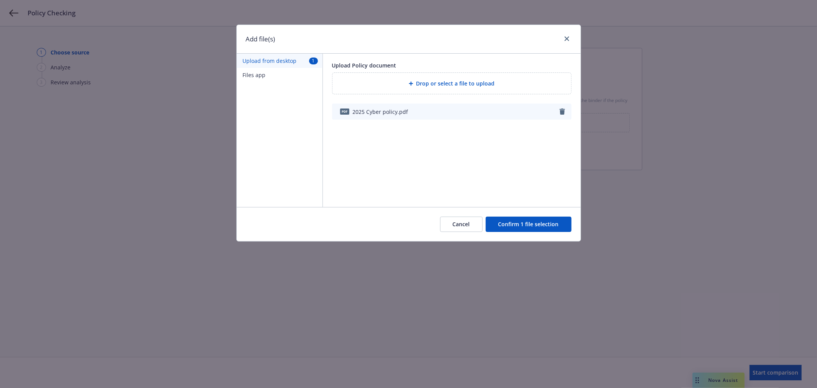
click at [536, 223] on button "Confirm 1 file selection" at bounding box center [529, 223] width 86 height 15
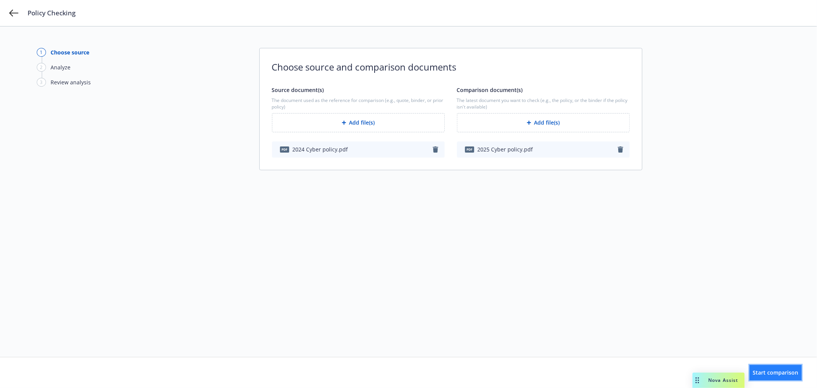
click at [783, 376] on button "Start comparison" at bounding box center [776, 372] width 52 height 15
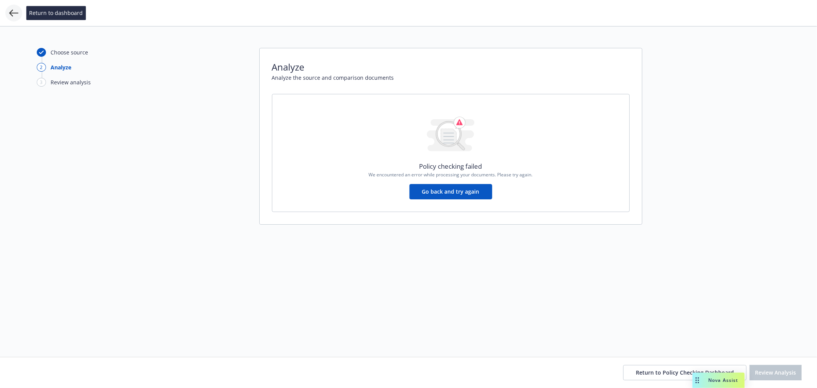
click at [10, 11] on icon at bounding box center [13, 12] width 9 height 9
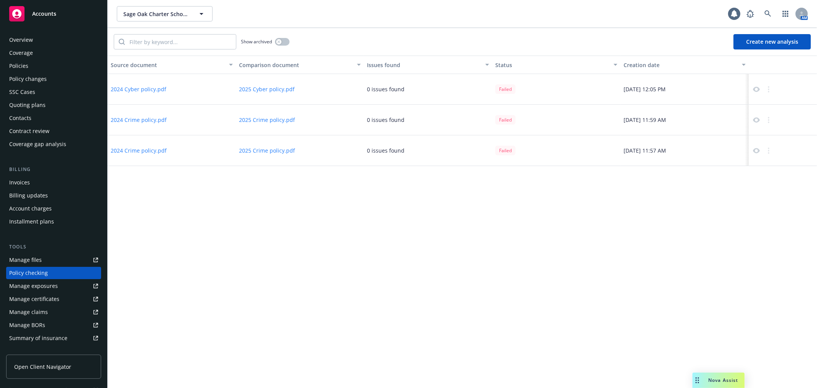
scroll to position [66, 0]
